Goal: Transaction & Acquisition: Register for event/course

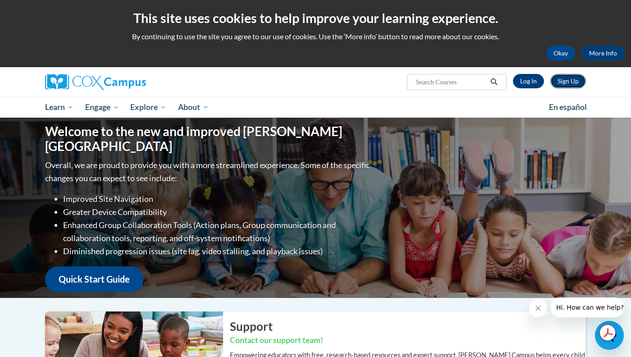
click at [562, 80] on link "Sign Up" at bounding box center [568, 81] width 36 height 14
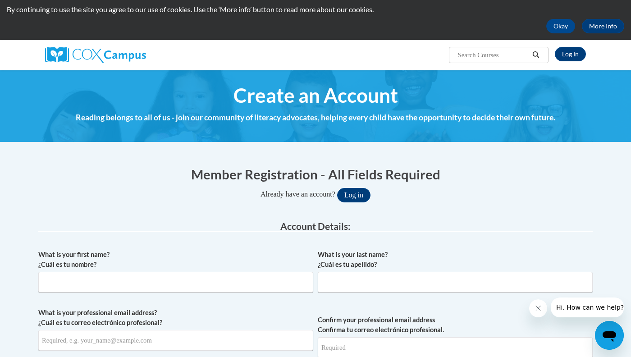
scroll to position [40, 0]
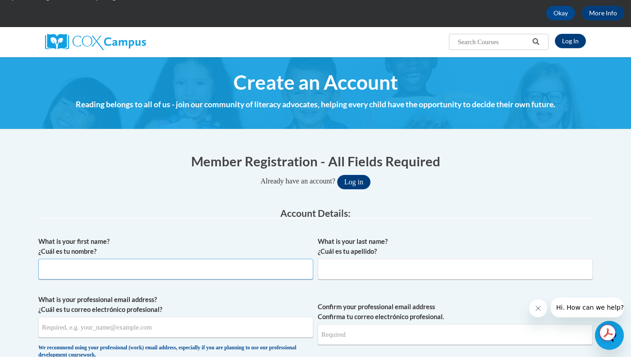
click at [85, 265] on input "What is your first name? ¿Cuál es tu nombre?" at bounding box center [175, 269] width 275 height 21
drag, startPoint x: 93, startPoint y: 268, endPoint x: 62, endPoint y: 267, distance: 30.7
click at [62, 268] on input "Susan Tomases" at bounding box center [175, 269] width 275 height 21
type input "Susan"
click at [329, 274] on input "What is your last name? ¿Cuál es tu apellido?" at bounding box center [455, 269] width 275 height 21
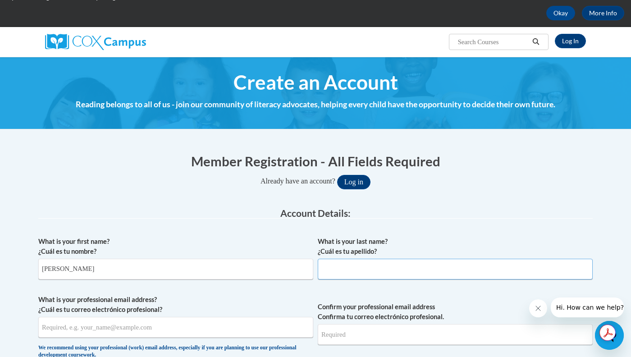
paste input "Tomases"
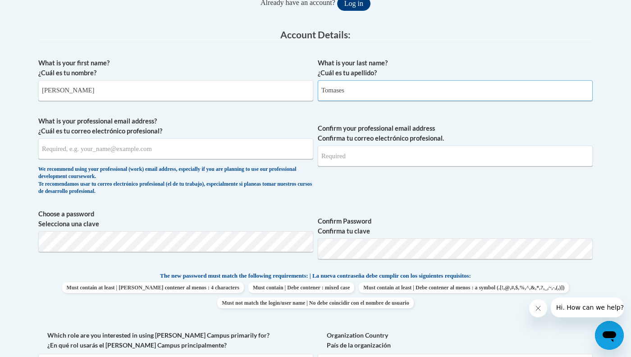
scroll to position [222, 0]
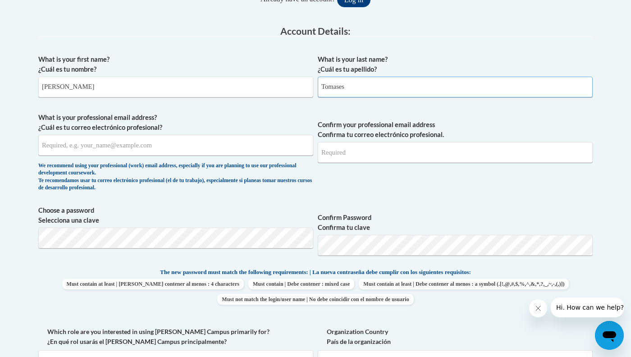
type input "Tomases"
click at [77, 143] on input "What is your professional email address? ¿Cuál es tu correo electrónico profesi…" at bounding box center [175, 145] width 275 height 21
type input "stomases@landmarkschool.org"
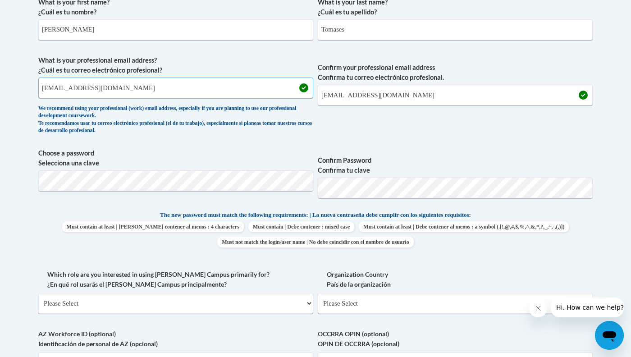
scroll to position [281, 0]
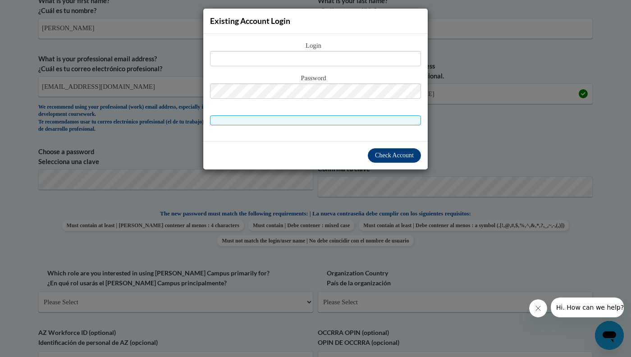
click at [460, 107] on div "Existing Account Login Login Password" at bounding box center [315, 178] width 631 height 357
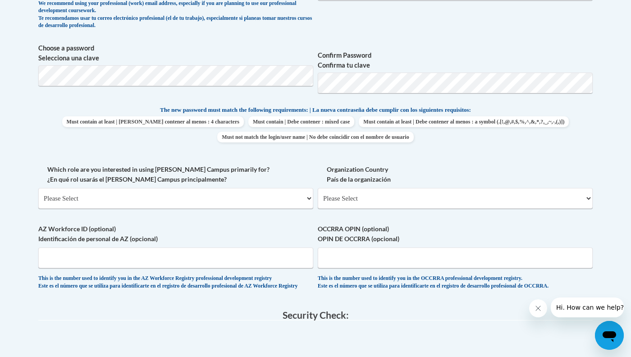
scroll to position [387, 0]
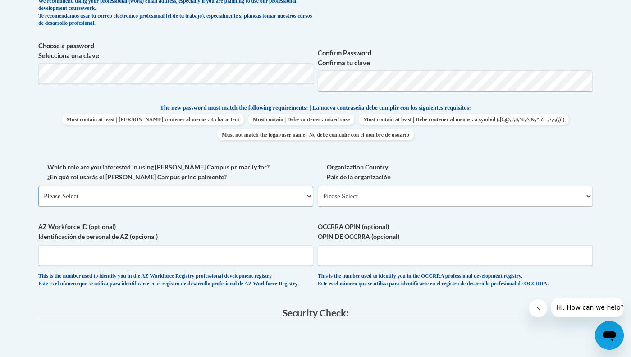
click at [129, 192] on select "Please Select College/University | Colegio/Universidad Community/Nonprofit Part…" at bounding box center [175, 196] width 275 height 21
select select "3271ce3a-a928-4b91-bcec-7d68f79f4f34"
click at [38, 186] on select "Please Select College/University | Colegio/Universidad Community/Nonprofit Part…" at bounding box center [175, 196] width 275 height 21
click at [338, 193] on select "Please Select United States | Estados Unidos Outside of the United States | Fue…" at bounding box center [455, 196] width 275 height 21
select select "ad49bcad-a171-4b2e-b99c-48b446064914"
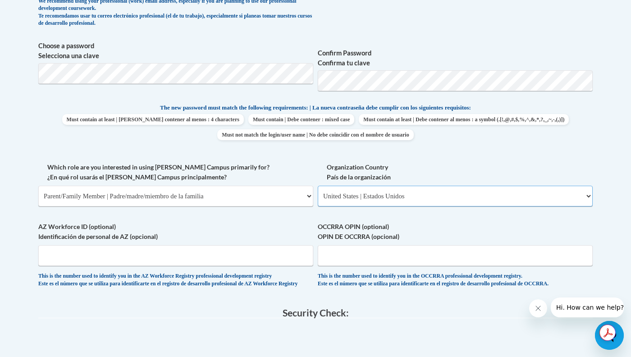
click at [318, 186] on select "Please Select United States | Estados Unidos Outside of the United States | Fue…" at bounding box center [455, 196] width 275 height 21
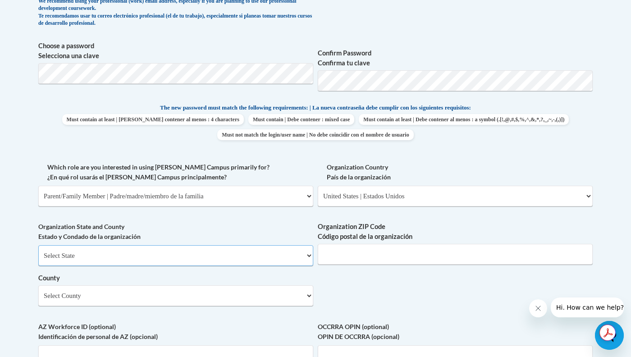
click at [133, 254] on select "Select State Alabama Alaska Arizona Arkansas California Colorado Connecticut De…" at bounding box center [175, 255] width 275 height 21
select select "Massachusetts"
click at [38, 245] on select "Select State Alabama Alaska Arizona Arkansas California Colorado Connecticut De…" at bounding box center [175, 255] width 275 height 21
click at [353, 255] on input "Organization ZIP Code Código postal de la organización" at bounding box center [455, 254] width 275 height 21
type input "01965"
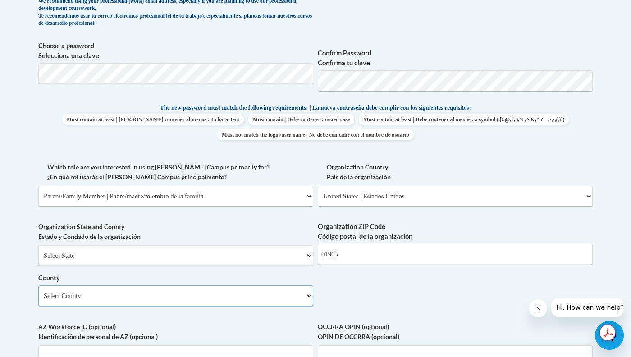
click at [109, 295] on select "Select County Barnstable Berkshire Bristol Dukes Essex Franklin Hampden Hampshi…" at bounding box center [175, 295] width 275 height 21
select select "Essex"
click at [38, 285] on select "Select County Barnstable Berkshire Bristol Dukes Essex Franklin Hampden Hampshi…" at bounding box center [175, 295] width 275 height 21
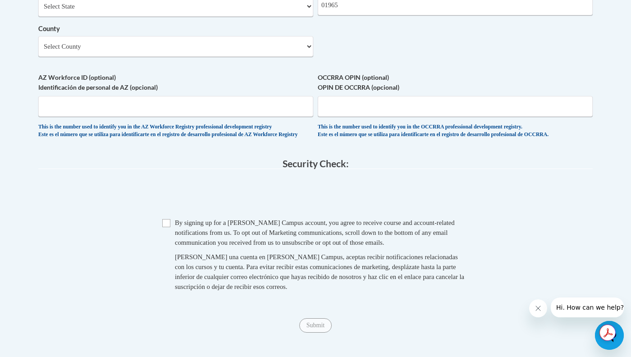
scroll to position [642, 0]
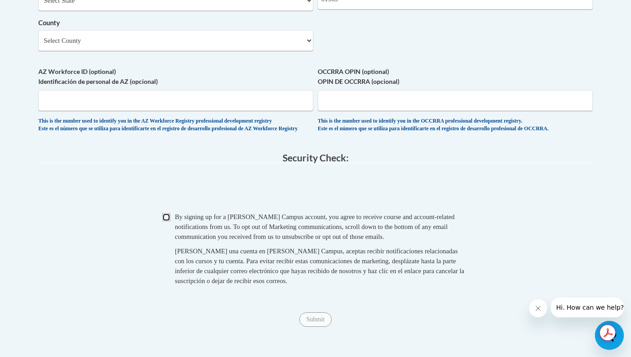
click at [169, 221] on input "Checkbox" at bounding box center [166, 217] width 8 height 8
checkbox input "true"
click at [321, 325] on input "Submit" at bounding box center [315, 319] width 32 height 14
